Goal: Complete application form

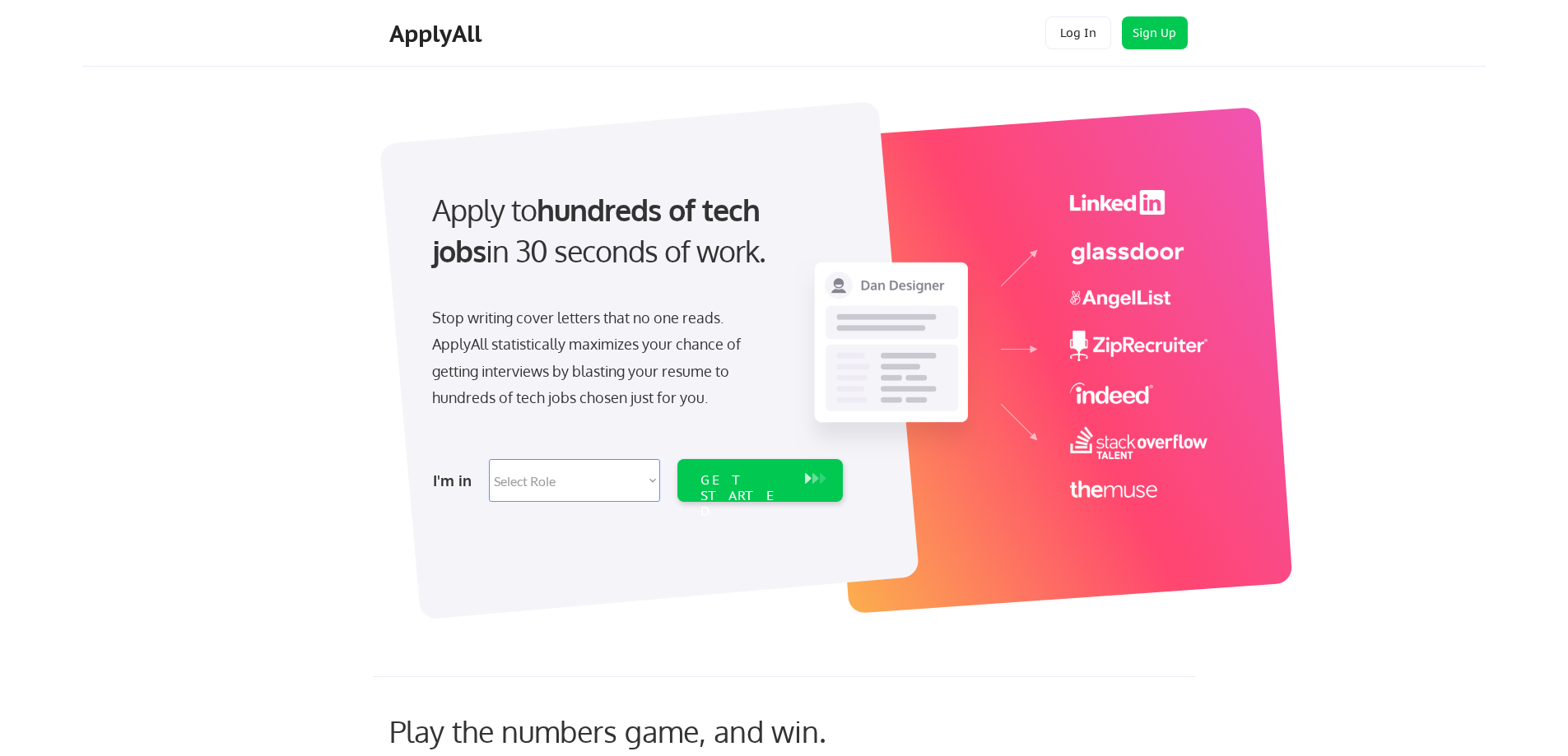
click at [648, 482] on select "Select Role Software Engineering Product Management Customer Success Sales UI/U…" at bounding box center [574, 481] width 171 height 43
select select ""technical_project_program_mgmt""
click at [489, 459] on select "Select Role Software Engineering Product Management Customer Success Sales UI/U…" at bounding box center [574, 481] width 171 height 43
select select ""technical_project_program_mgmt""
click at [745, 484] on div "GET STARTED" at bounding box center [744, 496] width 88 height 48
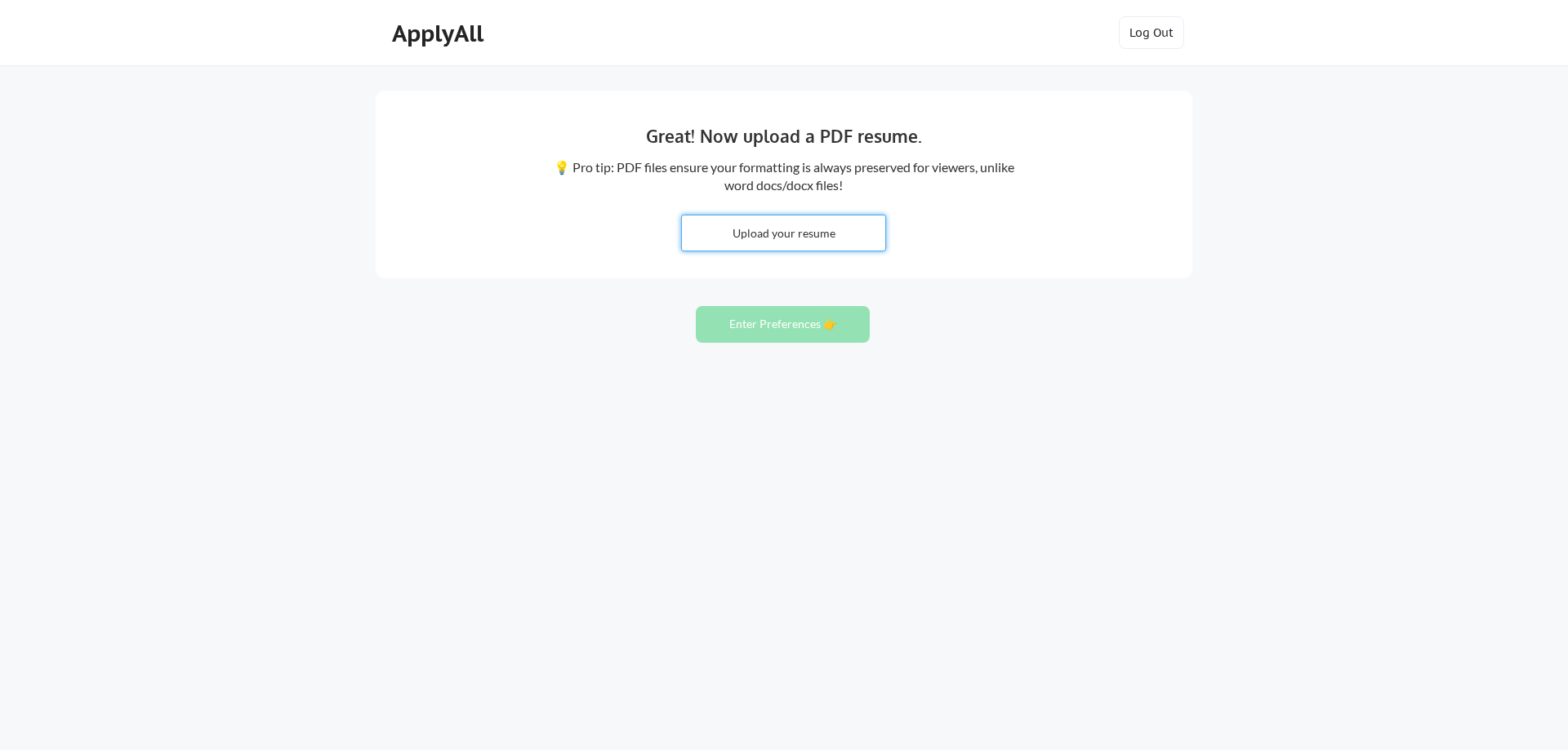
click at [765, 228] on input "file" at bounding box center [783, 233] width 203 height 35
type input "C:\fakepath\John J Ahl - Senior Project Manager.doc"
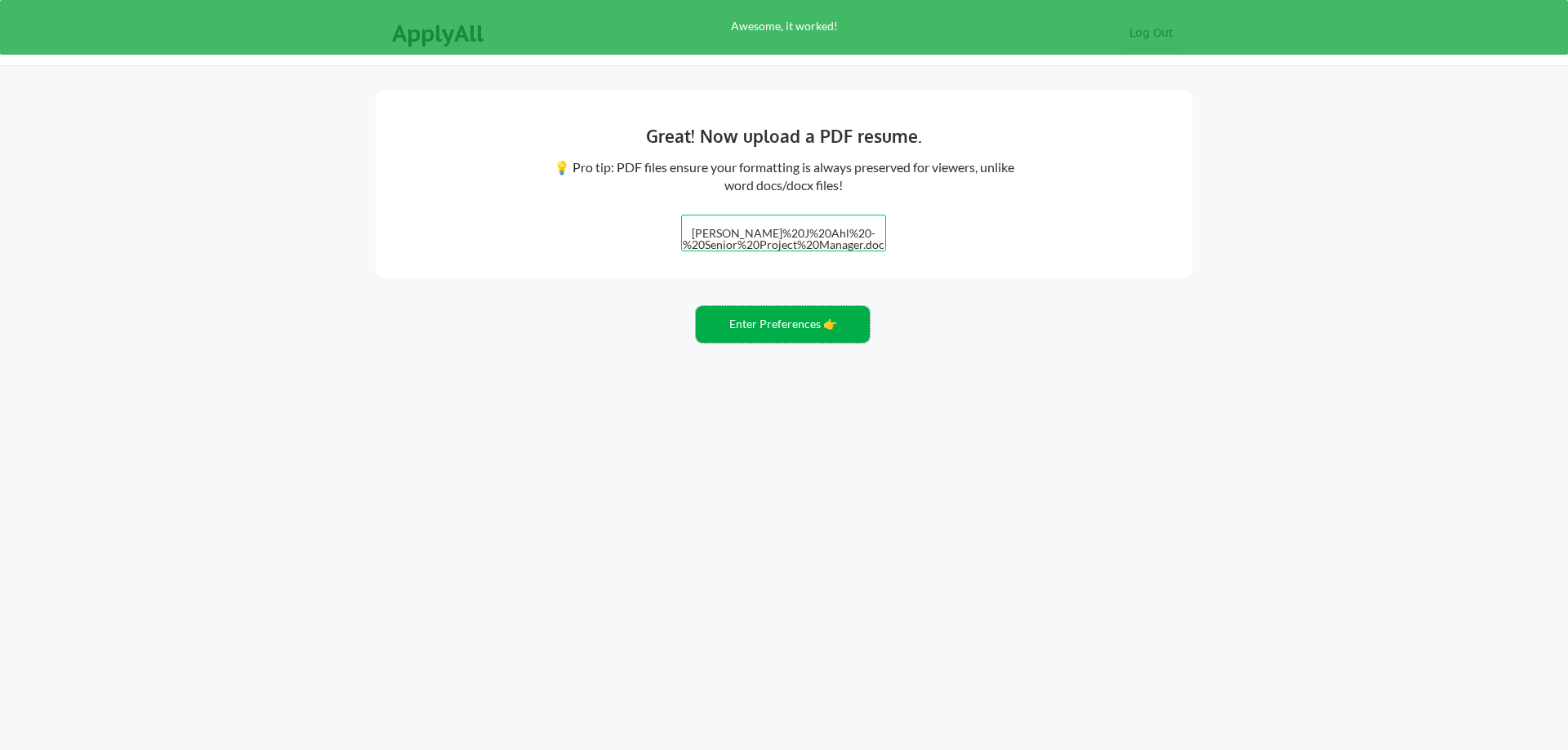
click at [770, 328] on button "Enter Preferences 👉" at bounding box center [782, 324] width 174 height 37
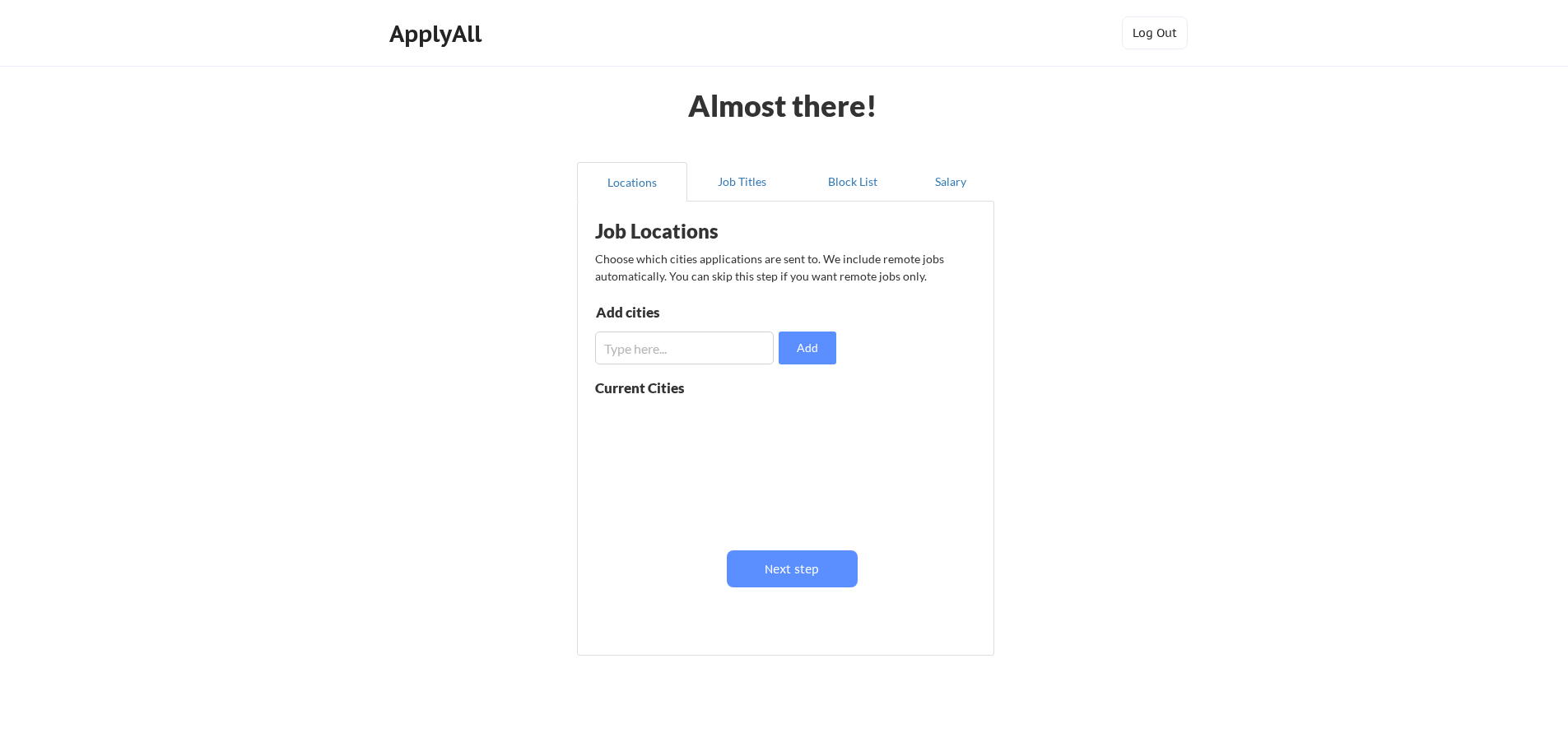
click at [732, 350] on input "input" at bounding box center [685, 349] width 178 height 33
click at [717, 342] on input "input" at bounding box center [685, 349] width 178 height 33
type input "[GEOGRAPHIC_DATA]"
click at [830, 354] on button "Add" at bounding box center [807, 349] width 58 height 33
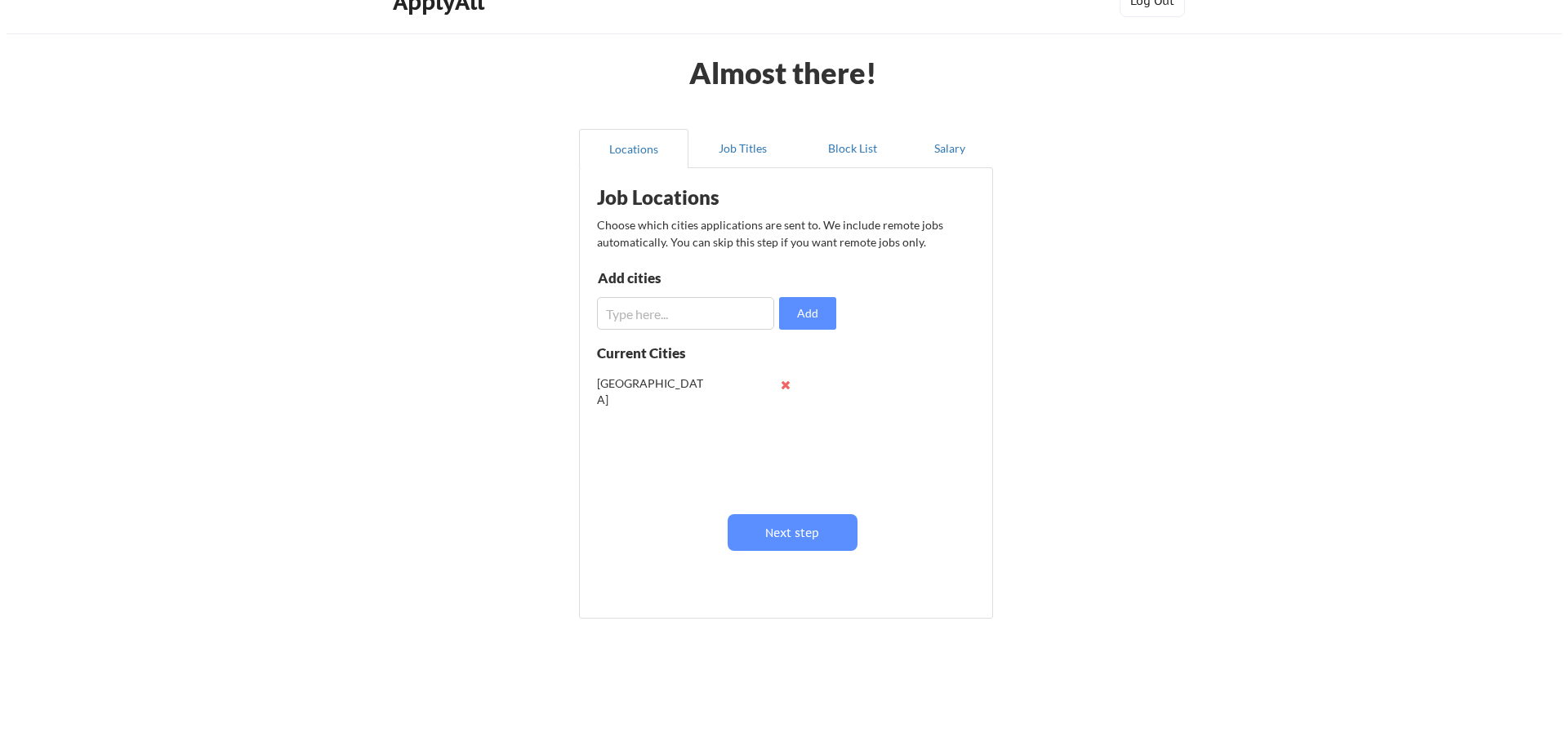
scroll to position [50, 0]
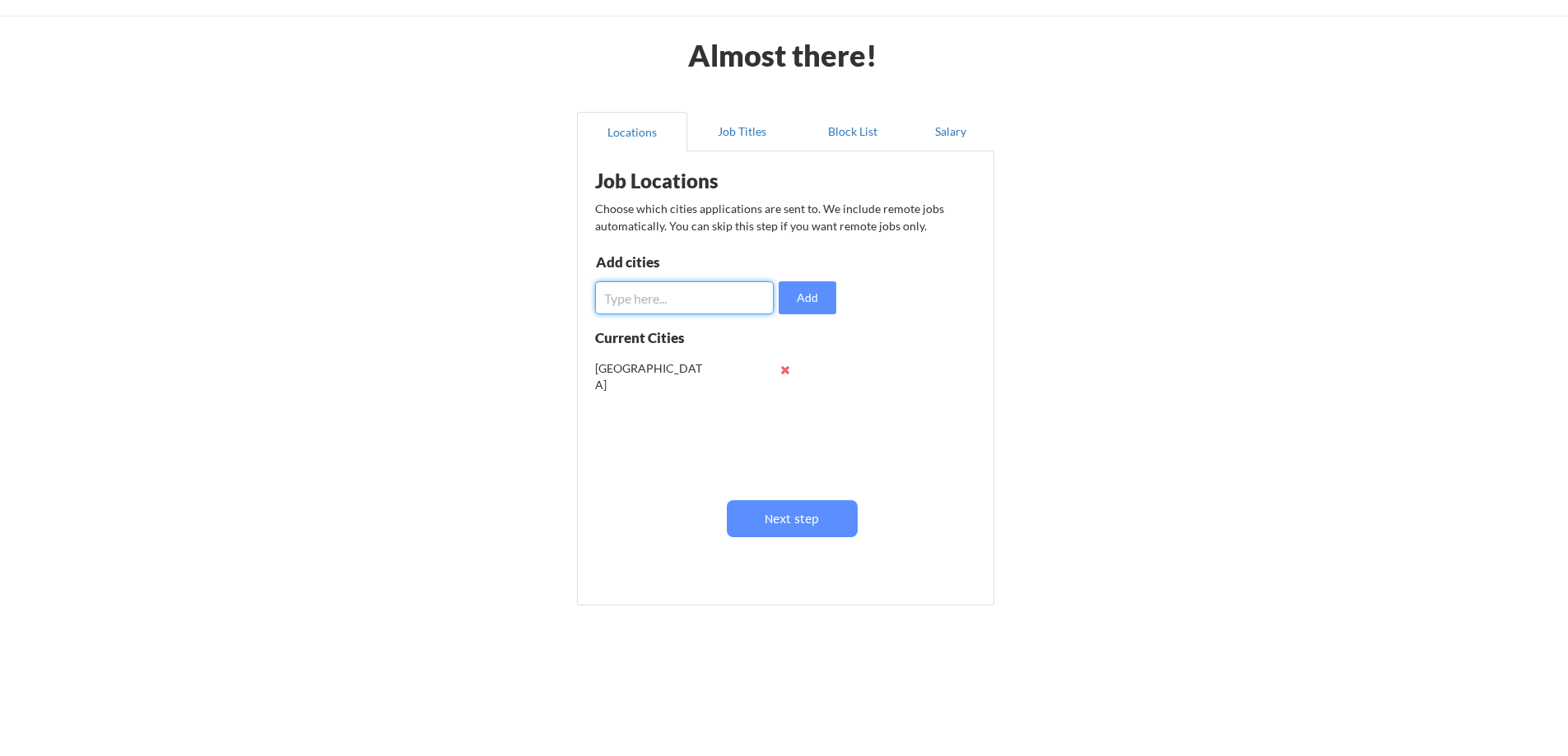
click at [679, 296] on input "input" at bounding box center [685, 298] width 178 height 33
drag, startPoint x: 716, startPoint y: 305, endPoint x: 543, endPoint y: 289, distance: 173.7
click at [543, 289] on div "Almost there! Locations Job Titles Block List Salary Job Locations Choose which…" at bounding box center [784, 354] width 1568 height 807
type input "[GEOGRAPHIC_DATA]"
click at [803, 302] on button "Add" at bounding box center [807, 298] width 58 height 33
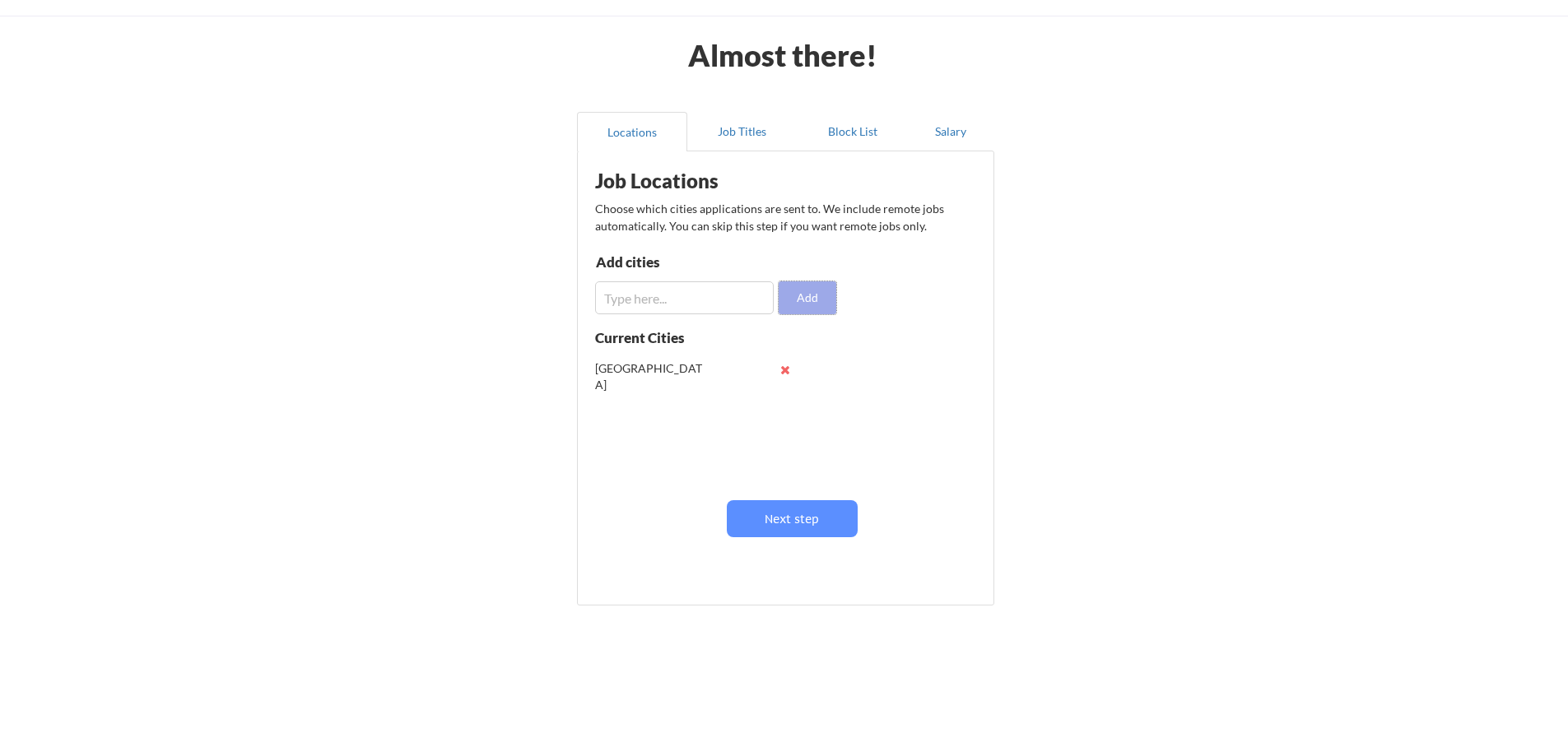
click at [805, 297] on button "Add" at bounding box center [807, 298] width 58 height 33
click at [699, 299] on input "input" at bounding box center [685, 298] width 178 height 33
type input "Racine"
click at [798, 292] on button "Add" at bounding box center [807, 298] width 58 height 33
click at [706, 300] on input "input" at bounding box center [685, 298] width 178 height 33
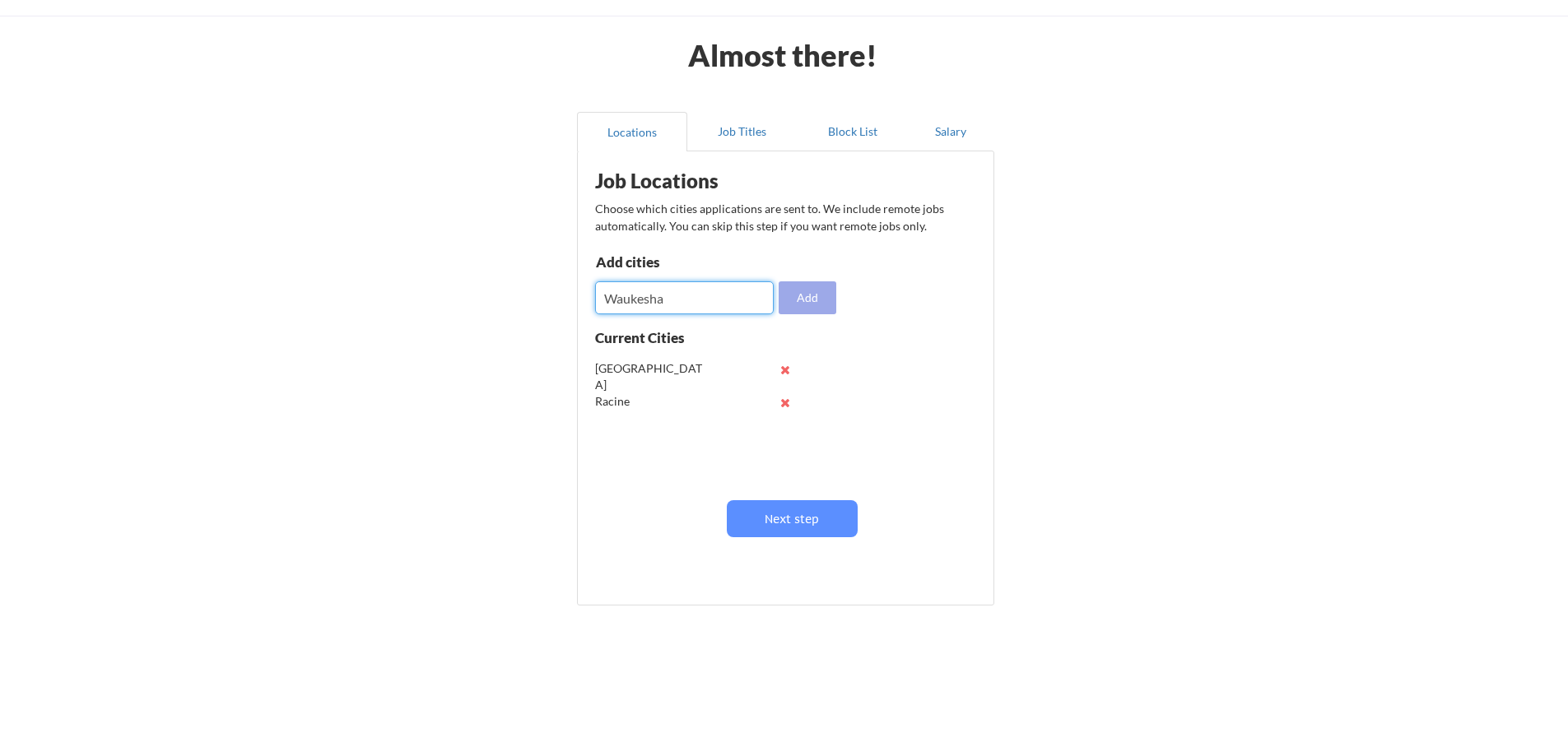
type input "Waukesha"
click at [803, 298] on button "Add" at bounding box center [807, 298] width 58 height 33
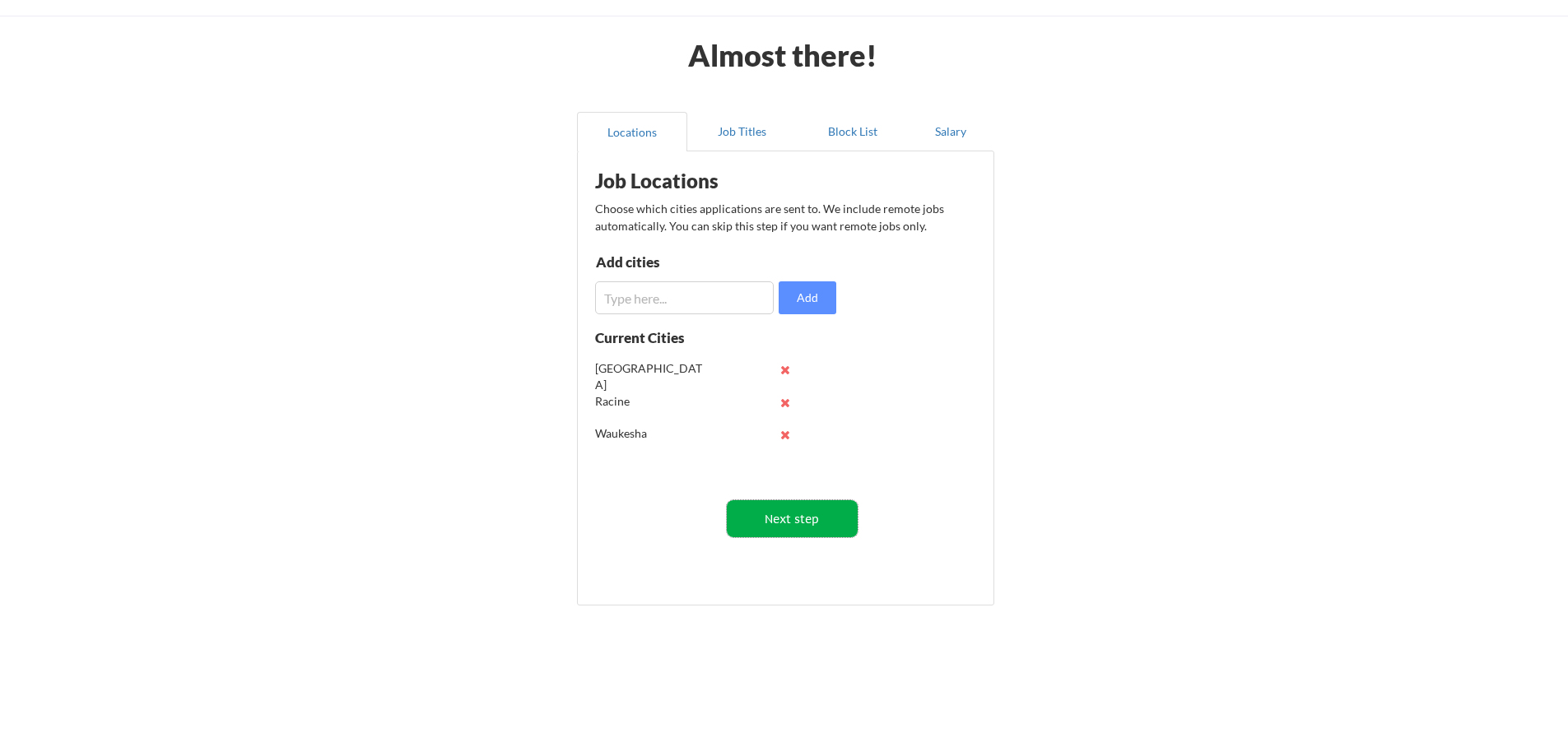
click at [794, 516] on button "Next step" at bounding box center [792, 519] width 131 height 37
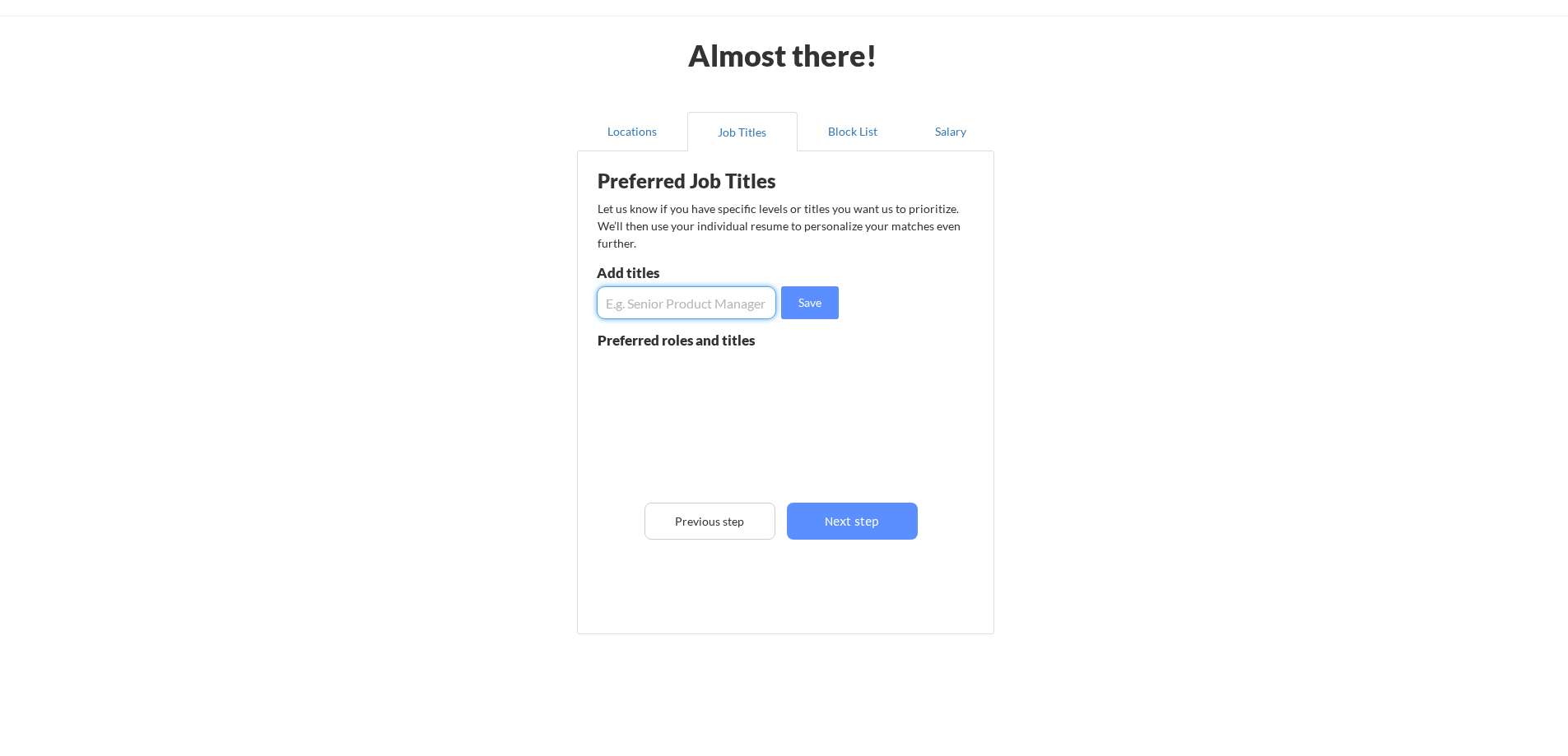
click at [652, 300] on input "input" at bounding box center [686, 303] width 179 height 33
type input "Senior Project Manager"
click at [803, 302] on button "Save" at bounding box center [810, 303] width 58 height 33
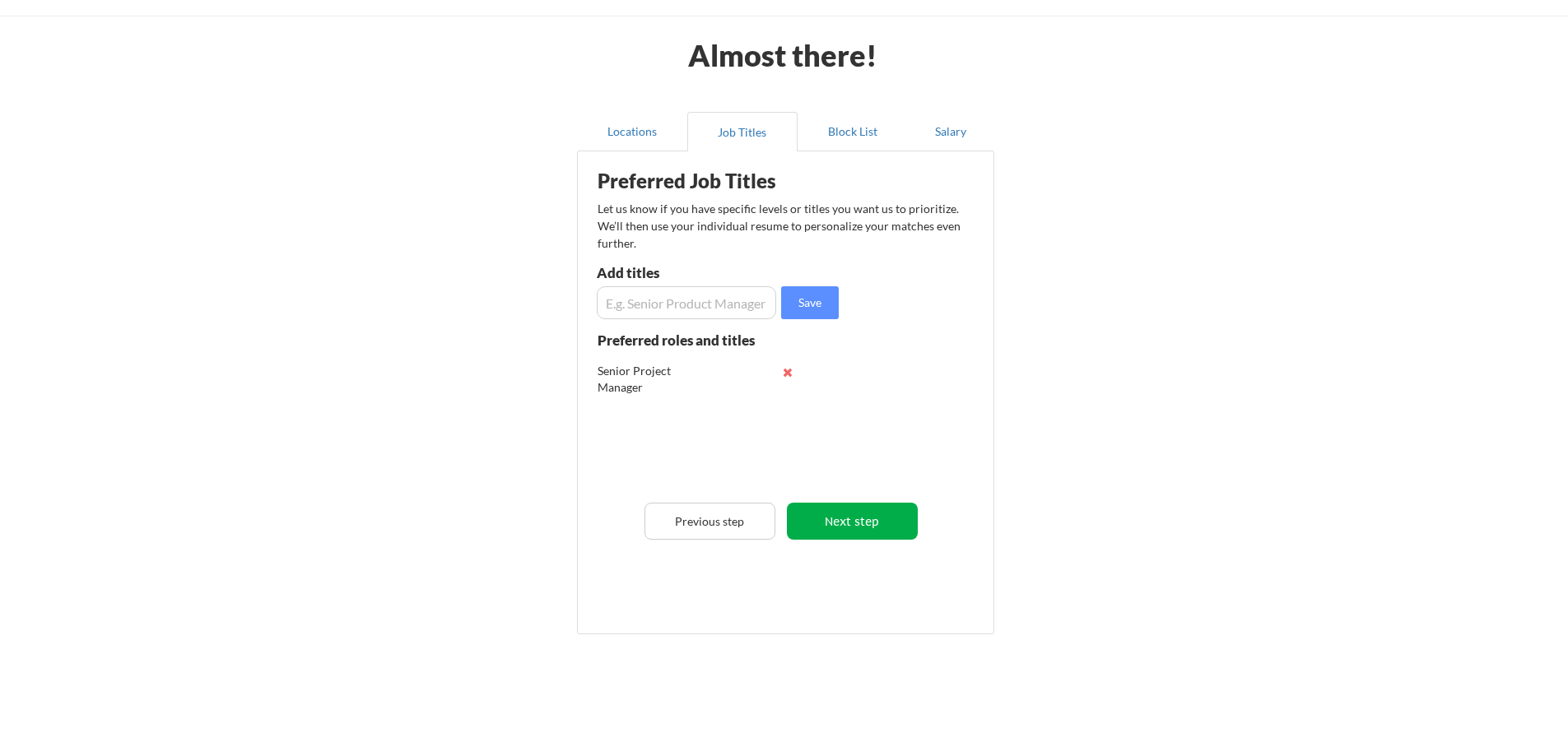
click at [845, 523] on button "Next step" at bounding box center [852, 522] width 131 height 37
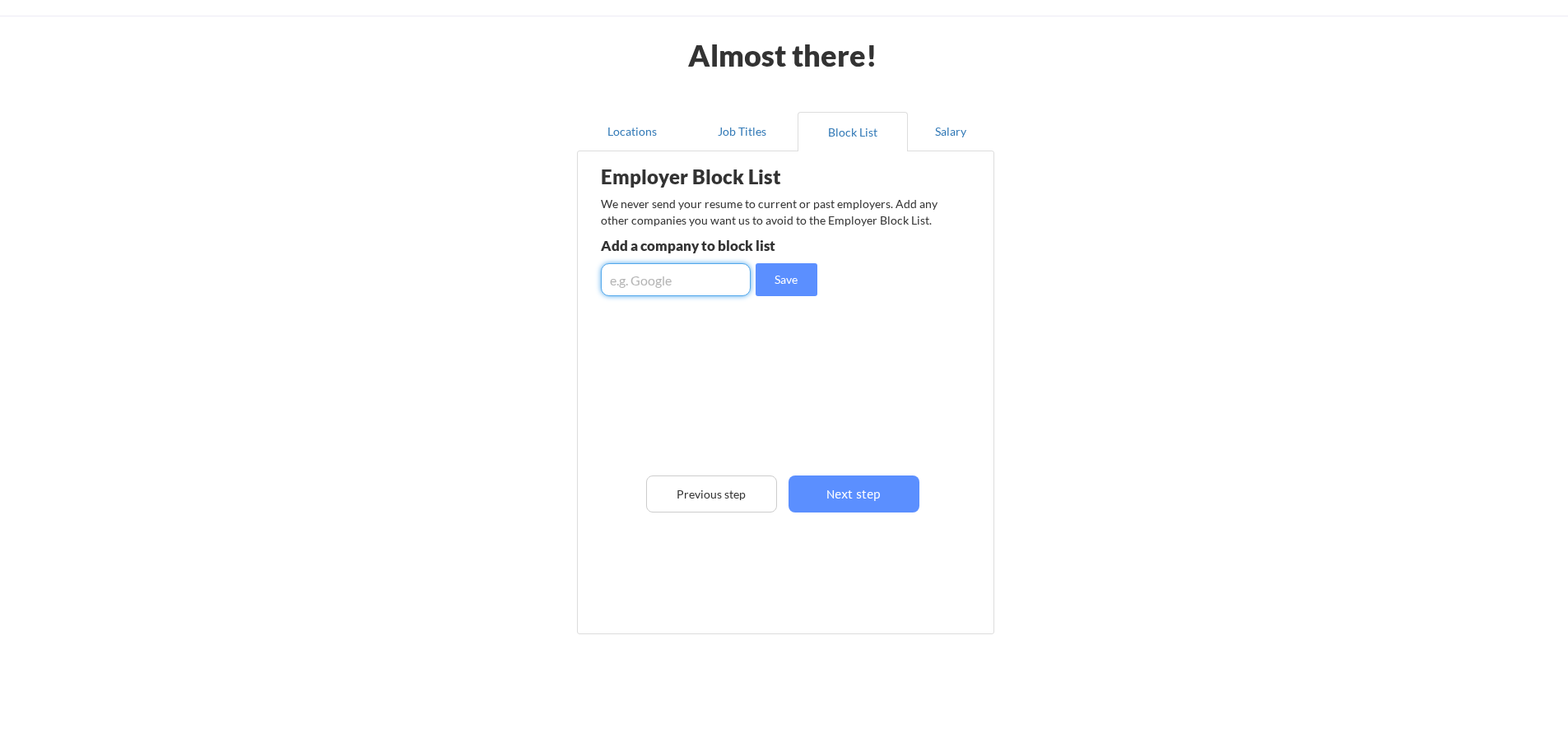
click at [693, 277] on input "input" at bounding box center [676, 280] width 150 height 33
click at [846, 493] on button "Next step" at bounding box center [854, 495] width 131 height 37
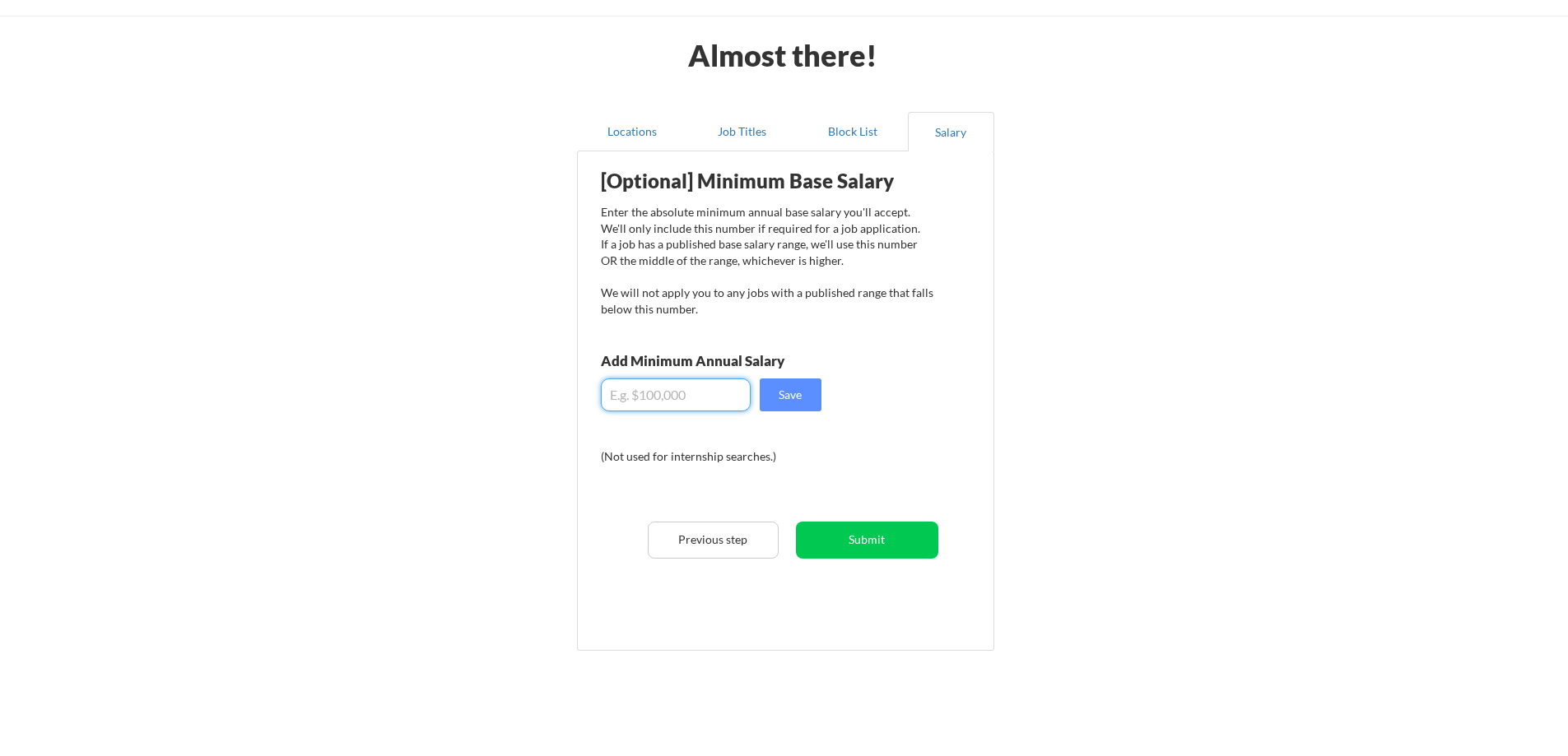
click at [708, 392] on input "input" at bounding box center [676, 396] width 150 height 33
type input "$5"
type input "$125,000"
drag, startPoint x: 851, startPoint y: 546, endPoint x: 663, endPoint y: 412, distance: 230.9
click at [664, 415] on div "[Optional] Minimum Base Salary Enter the absolute minimum annual base salary yo…" at bounding box center [788, 395] width 405 height 471
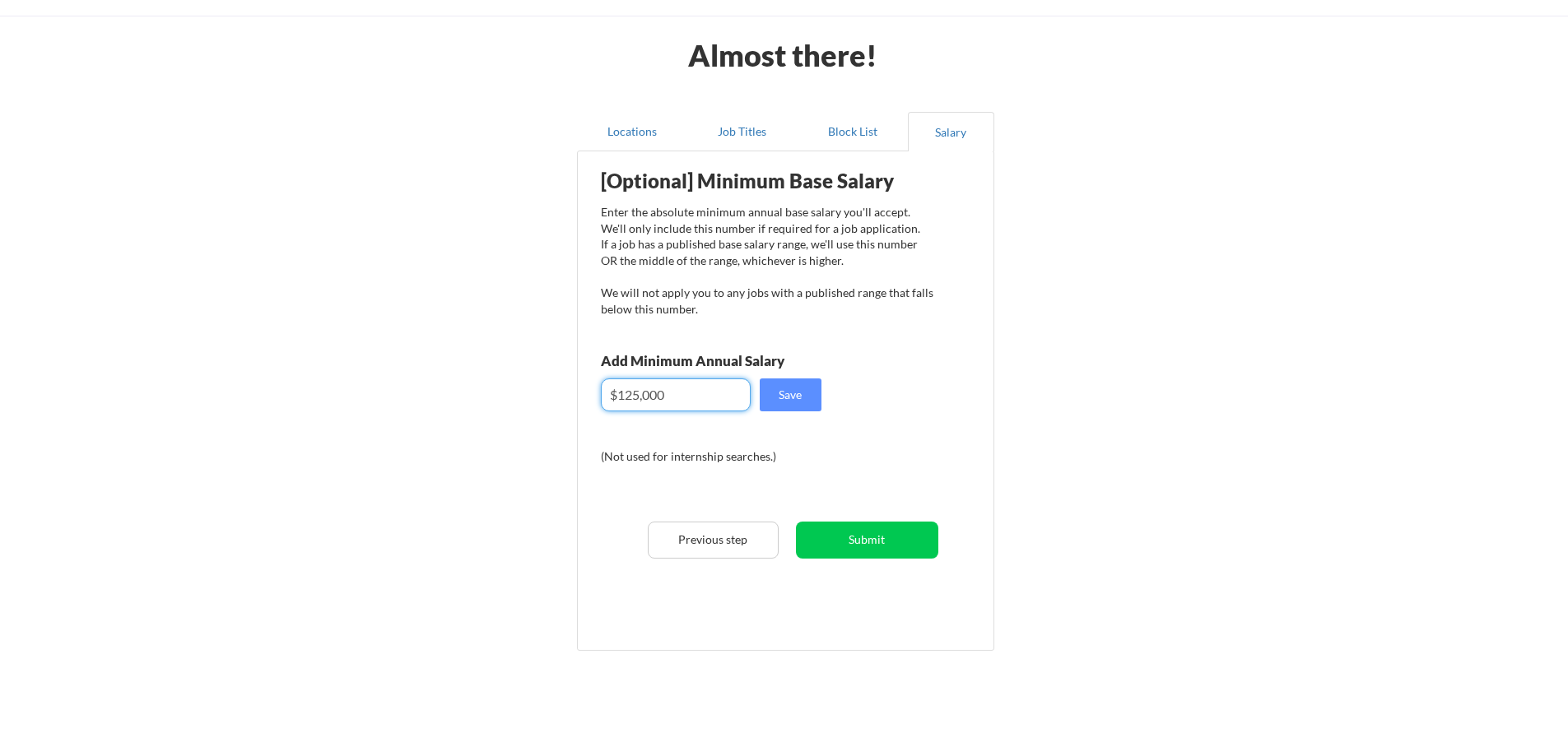
drag, startPoint x: 666, startPoint y: 397, endPoint x: 587, endPoint y: 395, distance: 79.0
click at [587, 395] on div "[Optional] Minimum Base Salary Enter the absolute minimum annual base salary yo…" at bounding box center [788, 395] width 405 height 471
click at [874, 539] on button "Submit" at bounding box center [867, 541] width 142 height 37
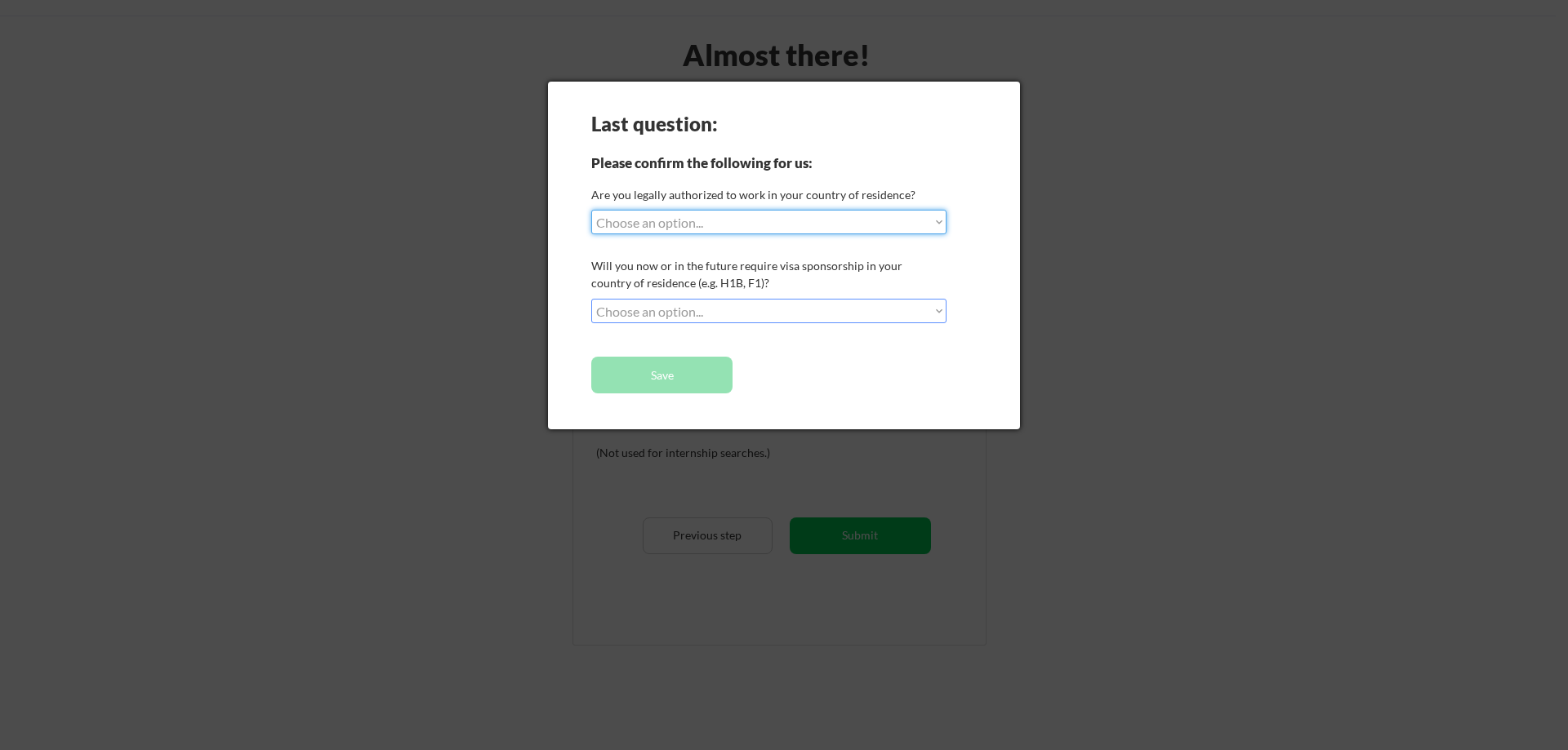
click at [649, 217] on select "Choose an option... Yes, I am a [DEMOGRAPHIC_DATA] Citizen Yes, I am a [DEMOGRA…" at bounding box center [768, 222] width 356 height 24
select select ""yes__i_am_a_[DEMOGRAPHIC_DATA]""
click at [591, 210] on select "Choose an option... Yes, I am a [DEMOGRAPHIC_DATA] Citizen Yes, I am a [DEMOGRA…" at bounding box center [768, 222] width 356 height 24
click at [786, 305] on select "Choose an option... No, I will not need sponsorship Yes, I will need sponsorship" at bounding box center [768, 311] width 356 height 24
select select ""no__i_will_not_need_sponsorship""
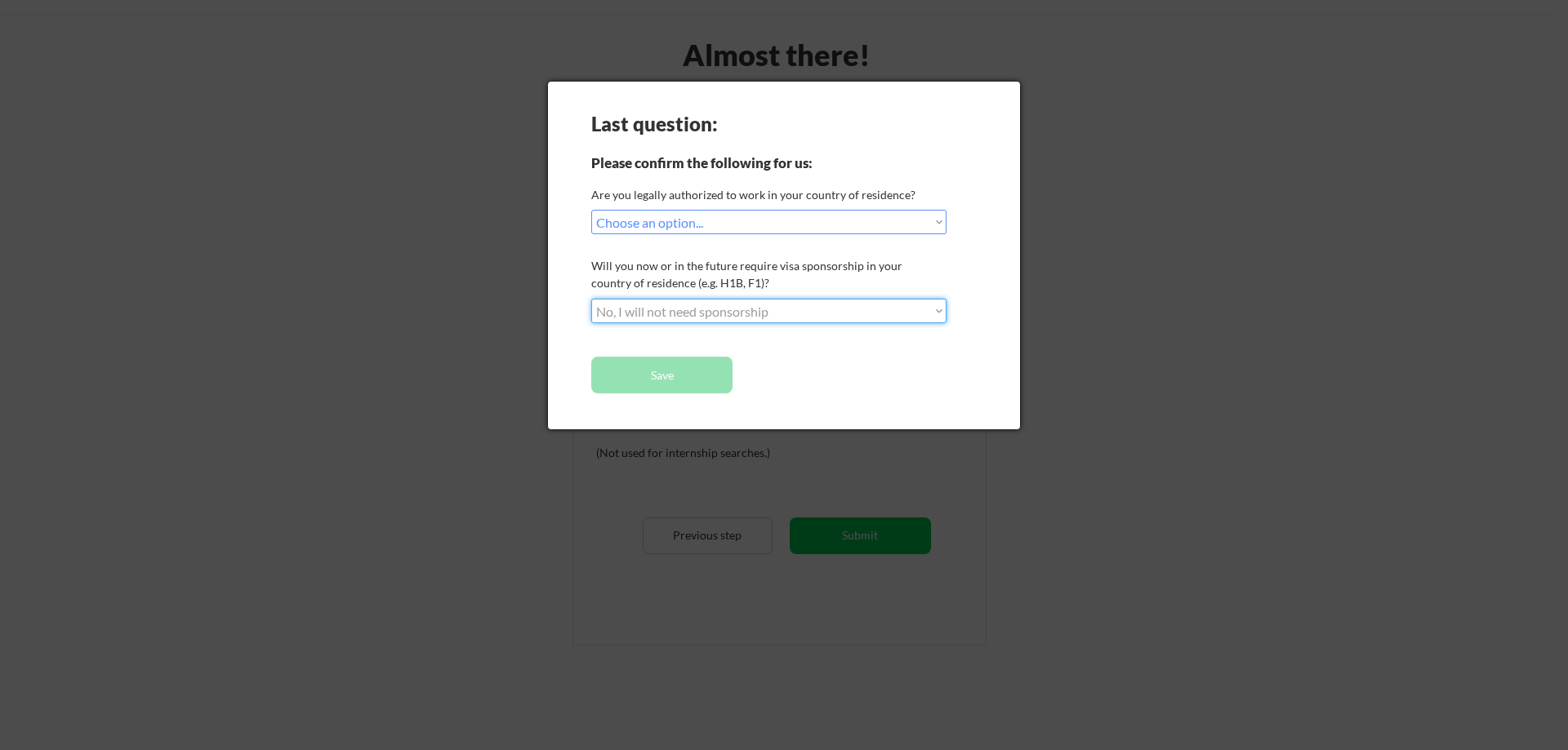
click at [591, 299] on select "Choose an option... No, I will not need sponsorship Yes, I will need sponsorship" at bounding box center [768, 311] width 356 height 24
click at [692, 374] on button "Save" at bounding box center [661, 375] width 141 height 37
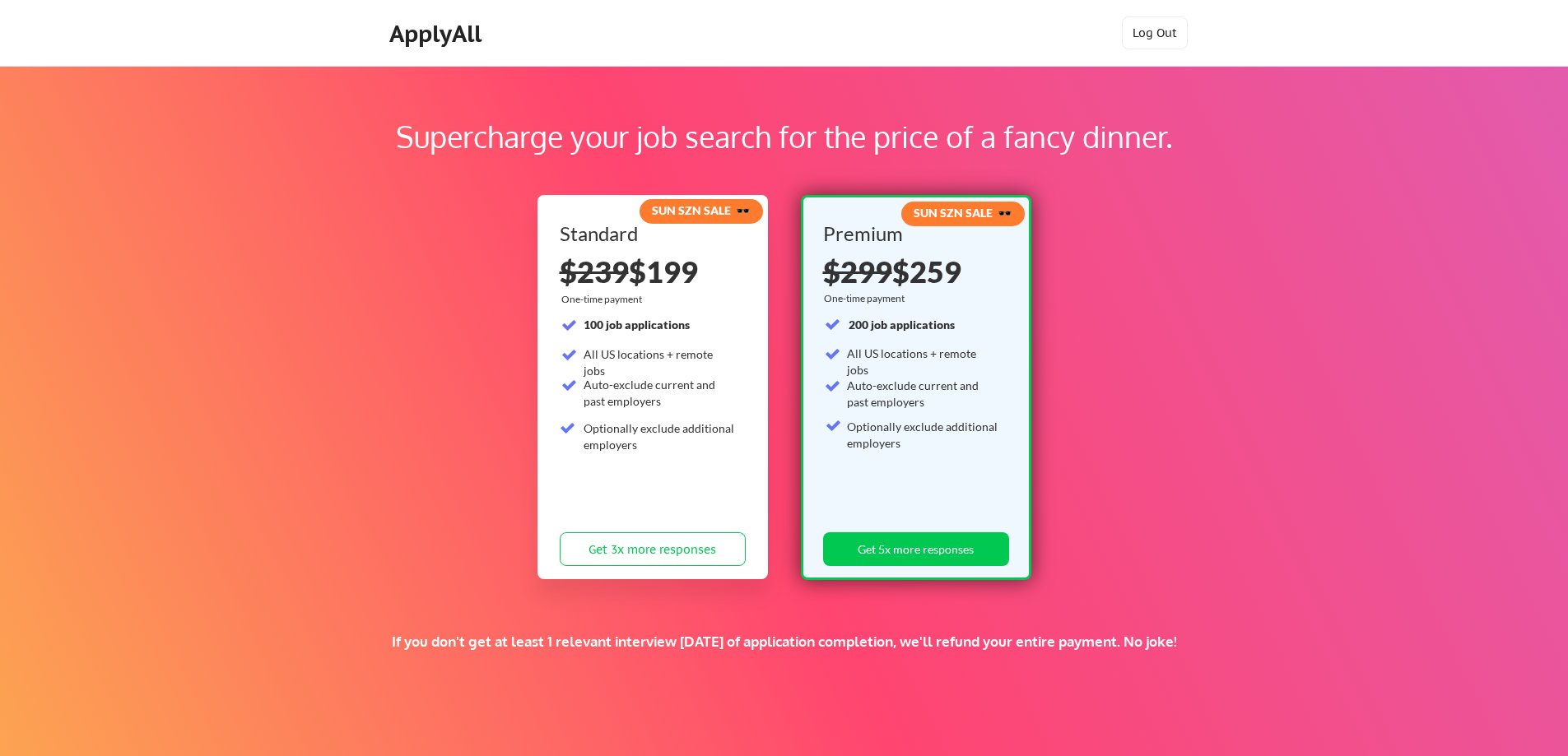
click at [1135, 223] on div "Supercharge your job search for the price of a fancy dinner. SUN SZN SALE 🕶️ St…" at bounding box center [784, 515] width 1568 height 900
click at [1168, 33] on button "Log Out" at bounding box center [1155, 33] width 66 height 33
